Goal: Task Accomplishment & Management: Use online tool/utility

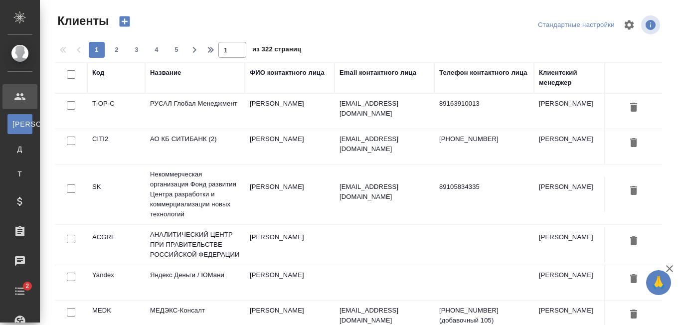
select select "RU"
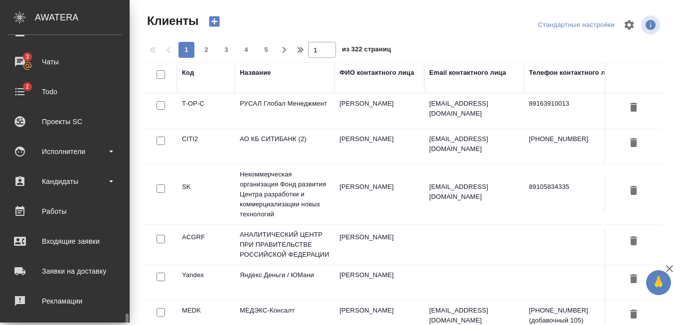
scroll to position [325, 0]
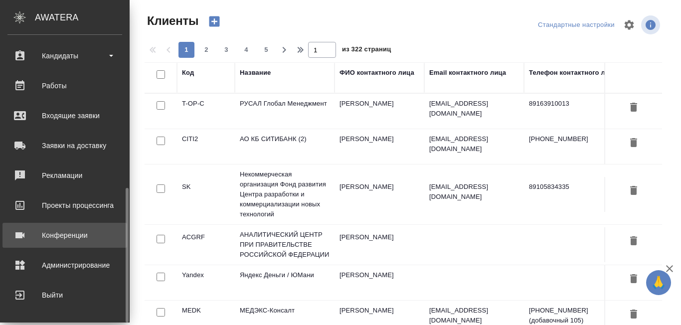
click at [84, 240] on div "Конференции" at bounding box center [64, 235] width 115 height 15
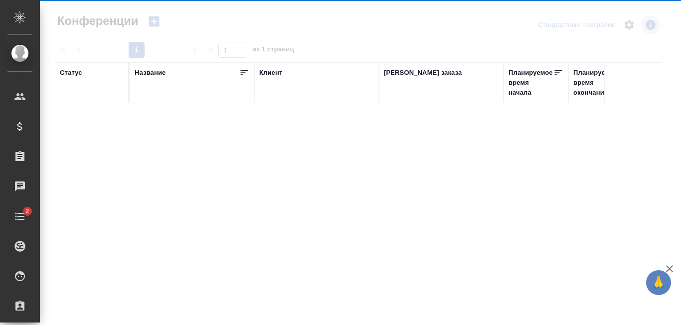
type input "[PERSON_NAME]"
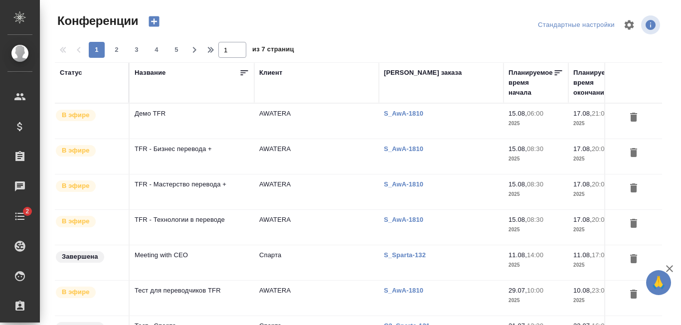
click at [191, 139] on td "TFR - Технологии в переводе" at bounding box center [192, 121] width 125 height 35
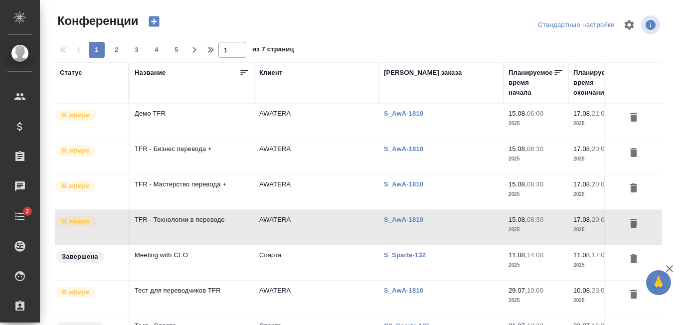
click at [223, 139] on td "TFR - Технологии в переводе" at bounding box center [192, 121] width 125 height 35
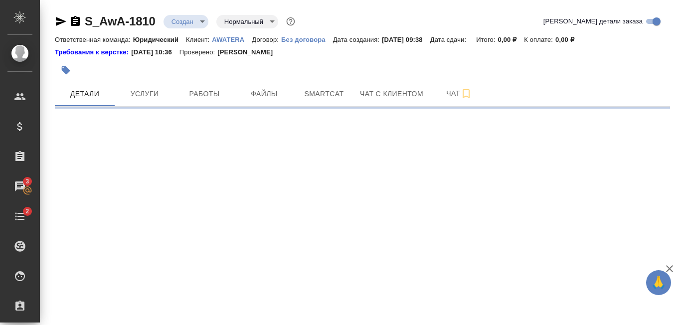
select select "RU"
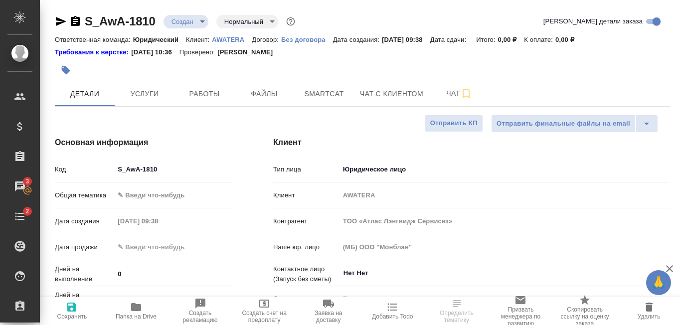
type textarea "x"
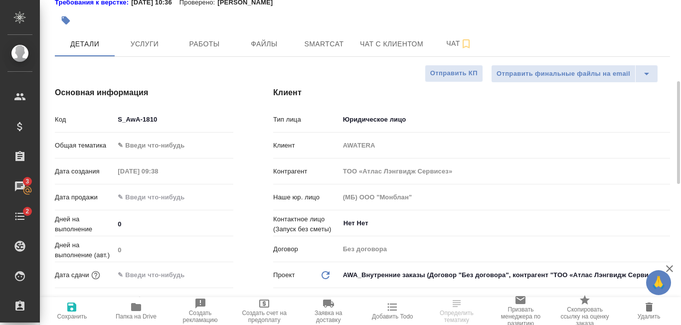
scroll to position [149, 0]
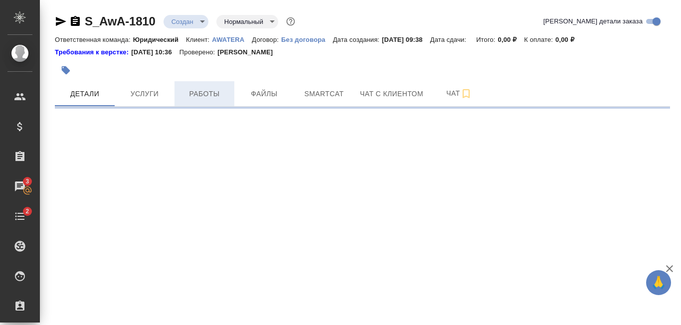
select select "RU"
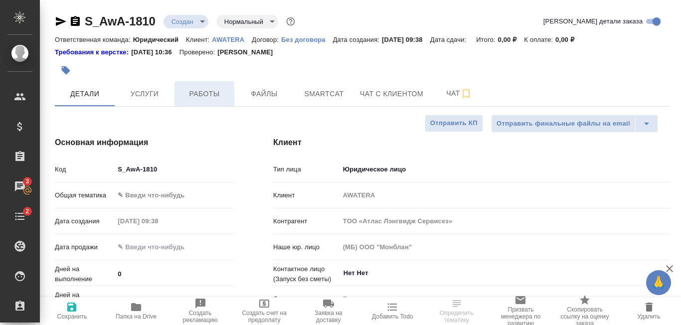
type textarea "x"
click at [142, 310] on span "Папка на Drive" at bounding box center [136, 310] width 52 height 19
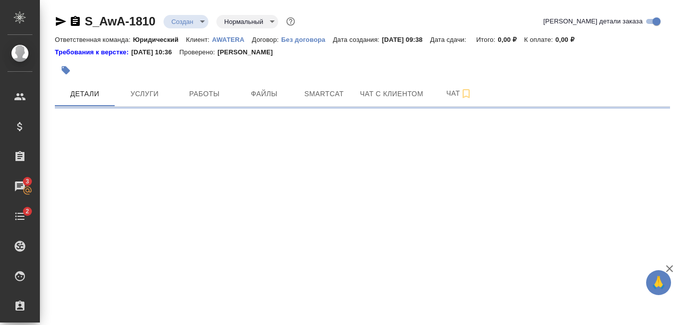
select select "RU"
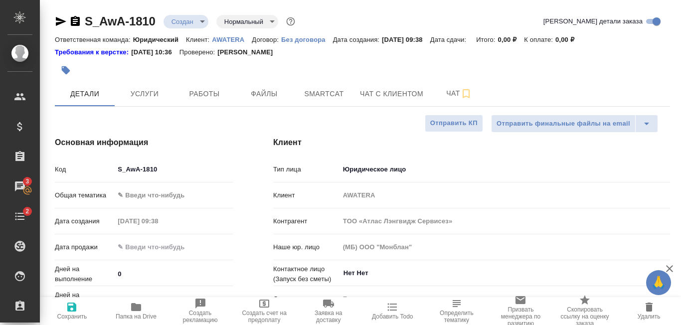
type textarea "x"
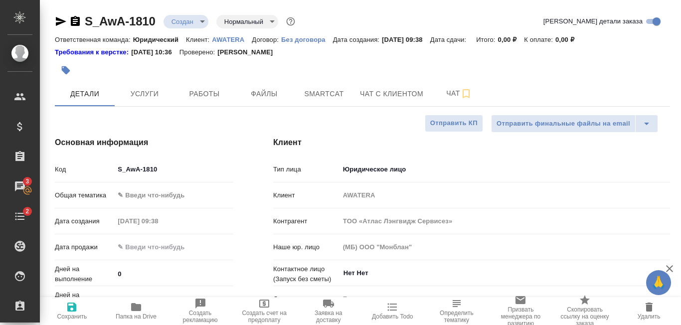
type textarea "x"
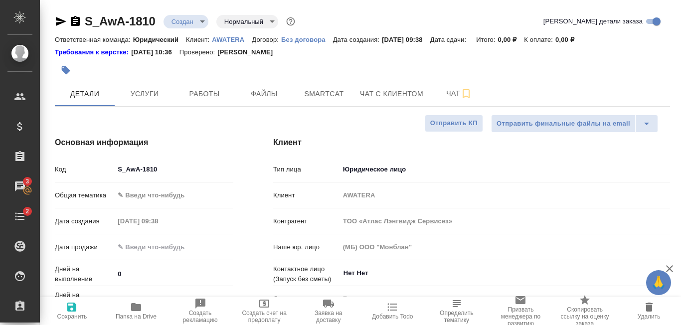
type textarea "x"
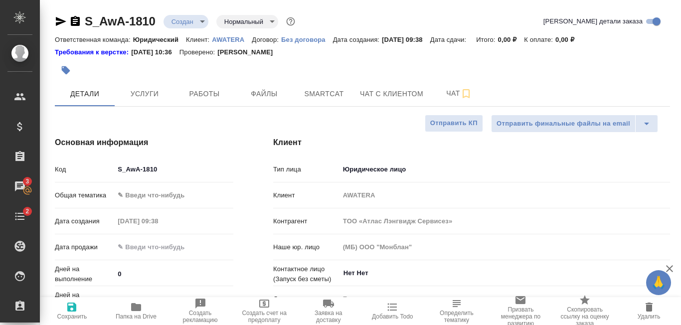
type textarea "x"
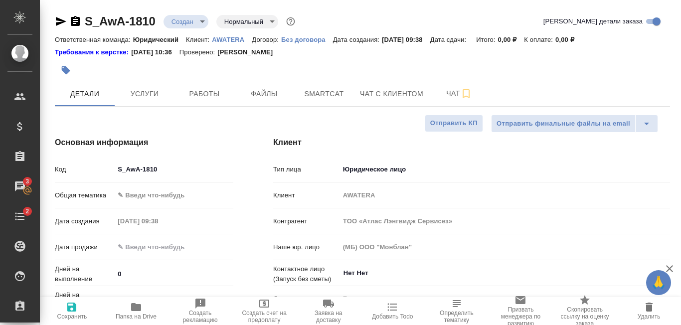
type textarea "x"
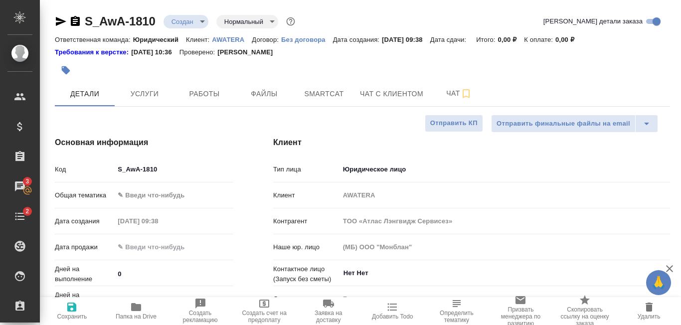
type textarea "x"
